Goal: Task Accomplishment & Management: Use online tool/utility

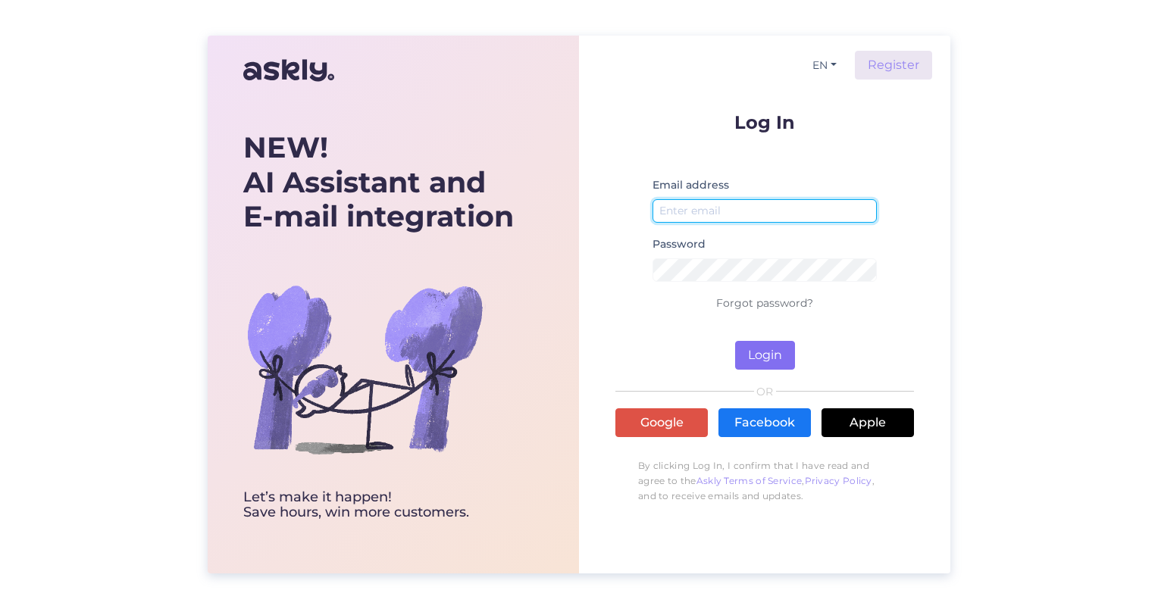
type input "[EMAIL_ADDRESS][DOMAIN_NAME]"
click at [768, 355] on button "Login" at bounding box center [765, 355] width 60 height 29
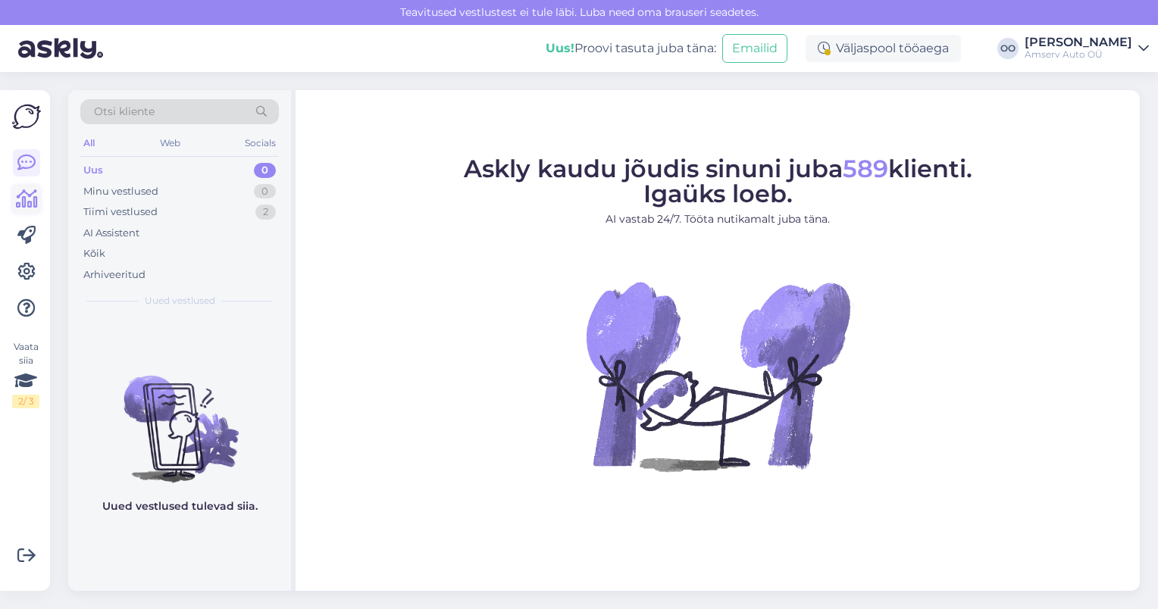
click at [19, 190] on icon at bounding box center [27, 199] width 22 height 18
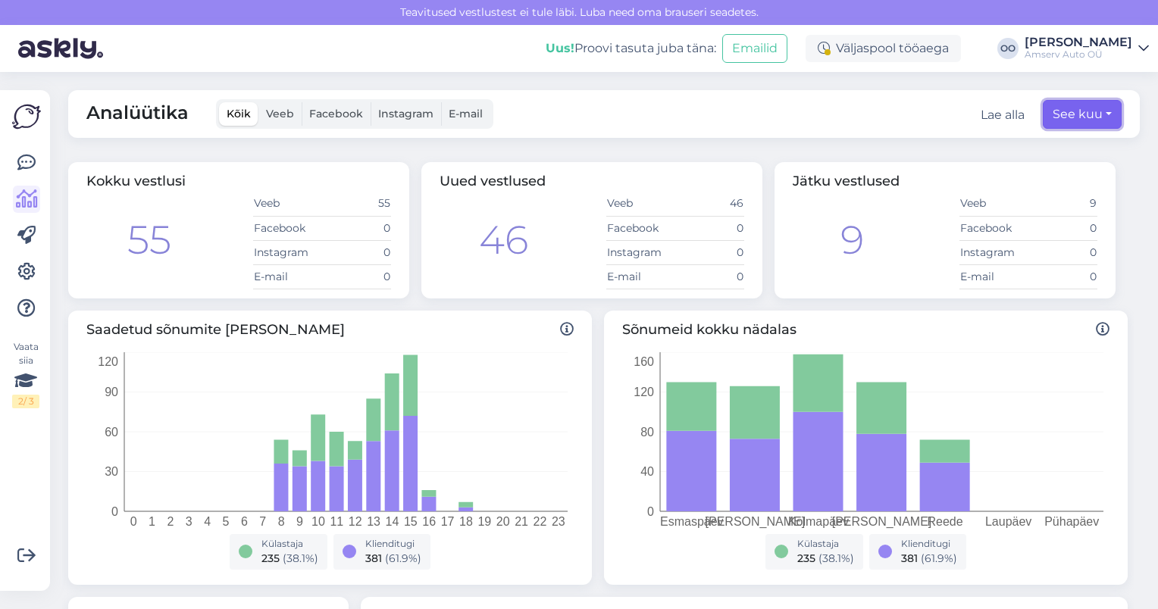
click at [1050, 121] on button "See kuu" at bounding box center [1082, 114] width 79 height 29
select select "8"
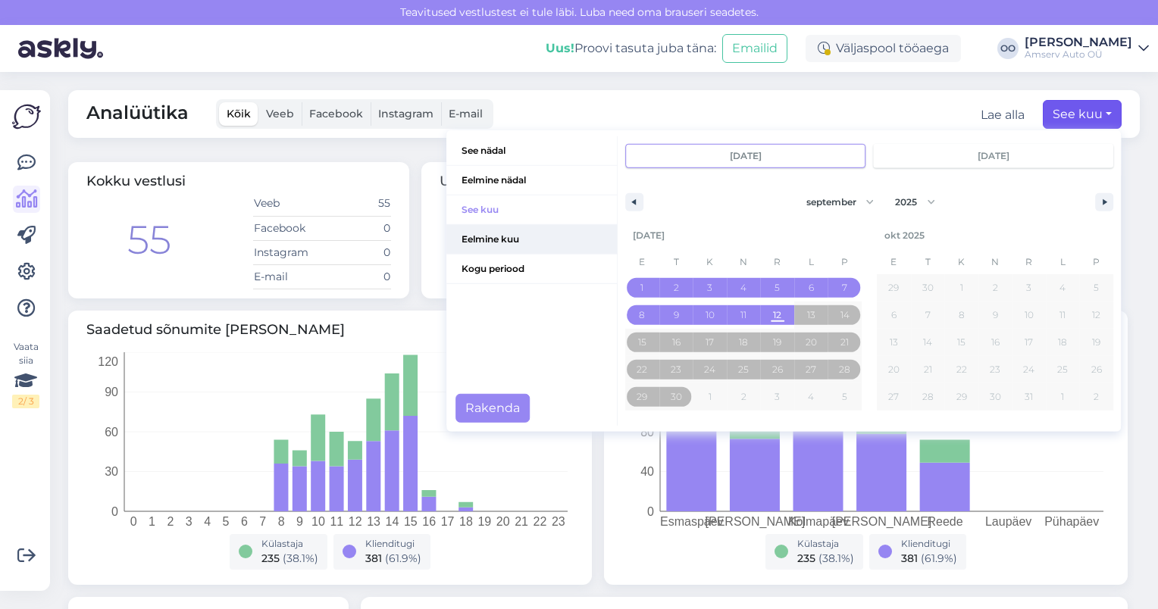
click at [497, 249] on span "Eelmine kuu" at bounding box center [531, 239] width 171 height 29
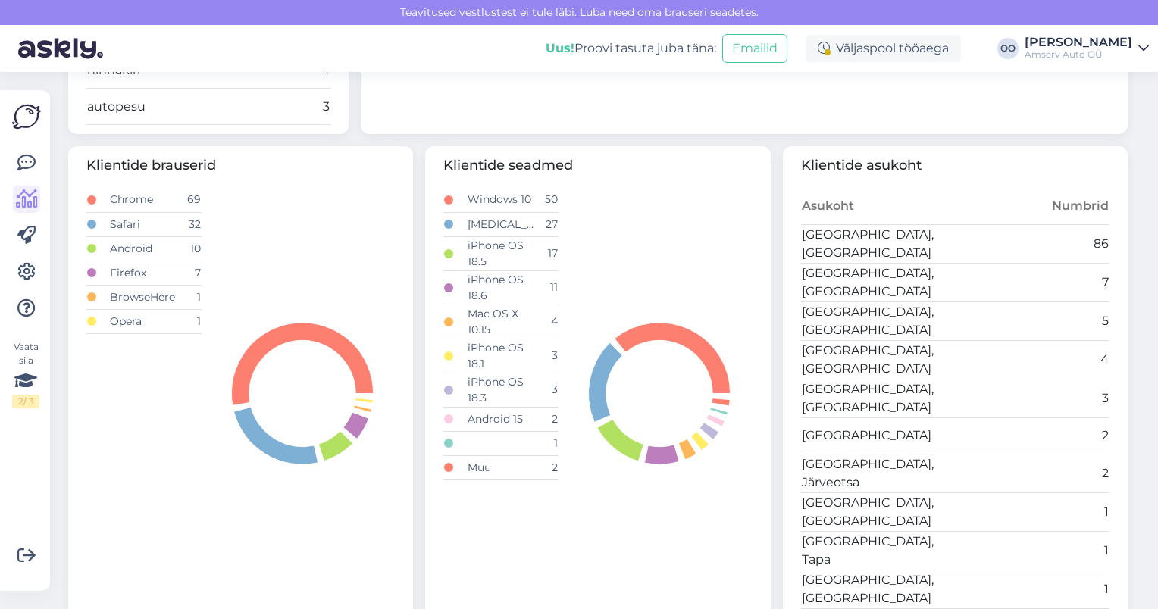
scroll to position [926, 0]
